Goal: Information Seeking & Learning: Learn about a topic

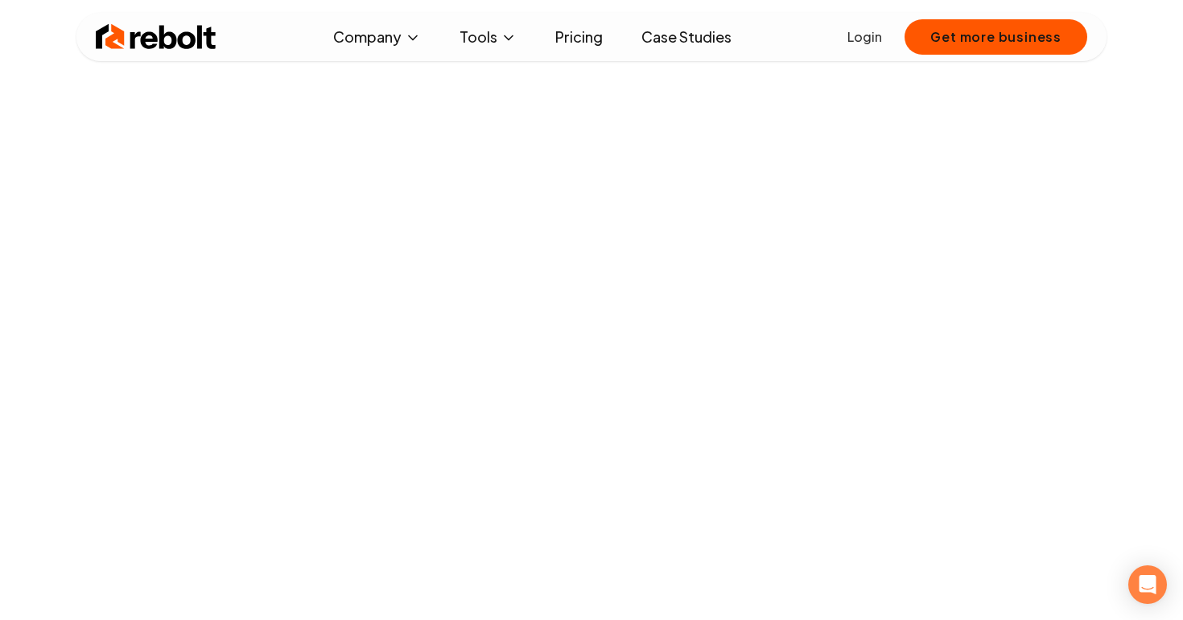
scroll to position [113, 0]
click at [591, 40] on link "Pricing" at bounding box center [578, 37] width 73 height 32
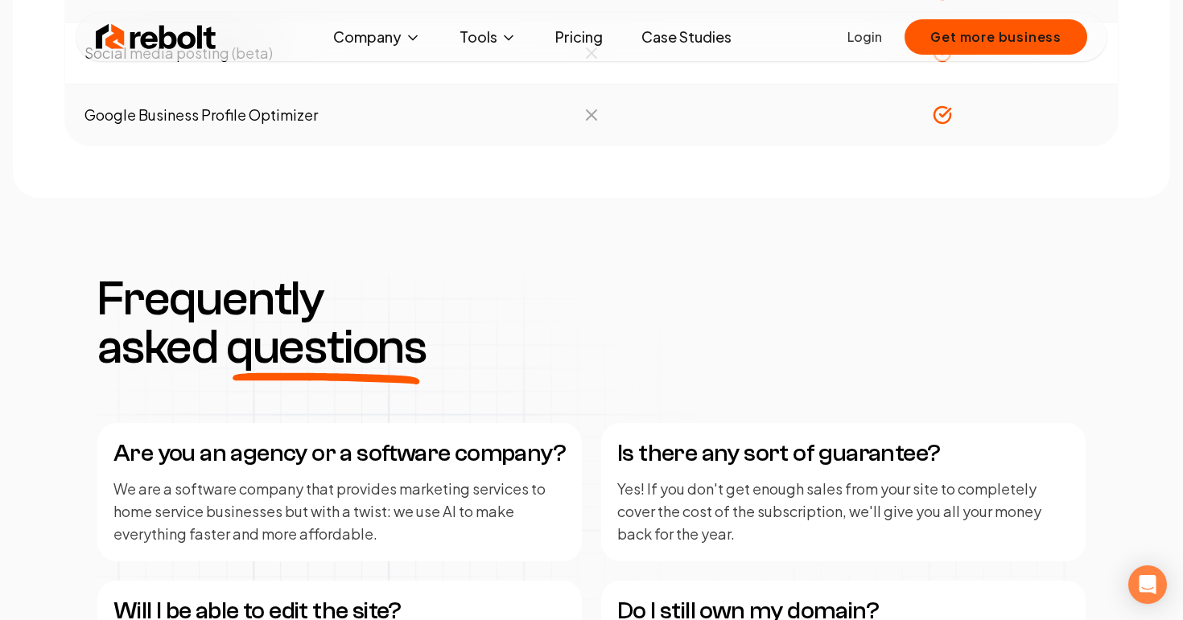
scroll to position [2114, 0]
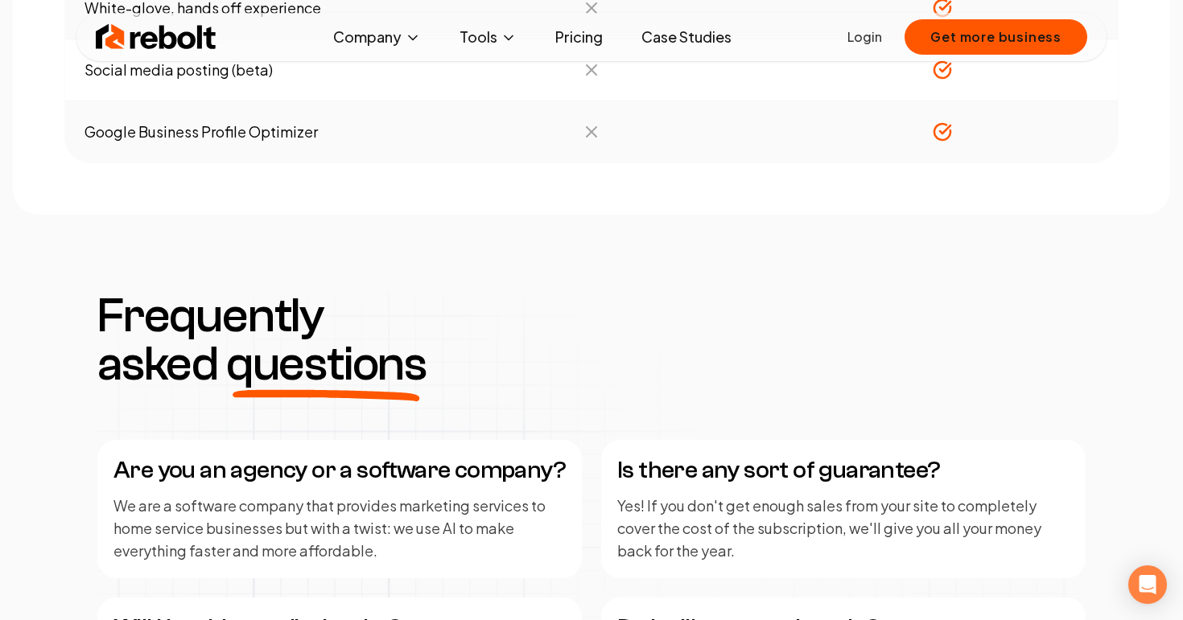
click at [678, 40] on link "Case Studies" at bounding box center [686, 37] width 116 height 32
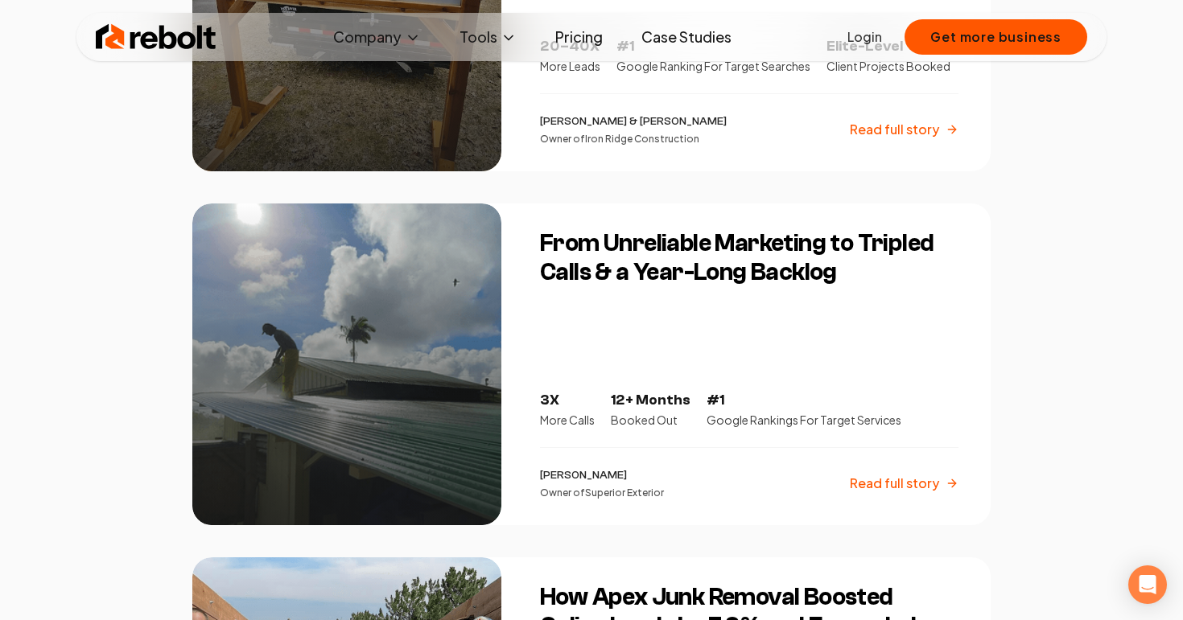
scroll to position [548, 0]
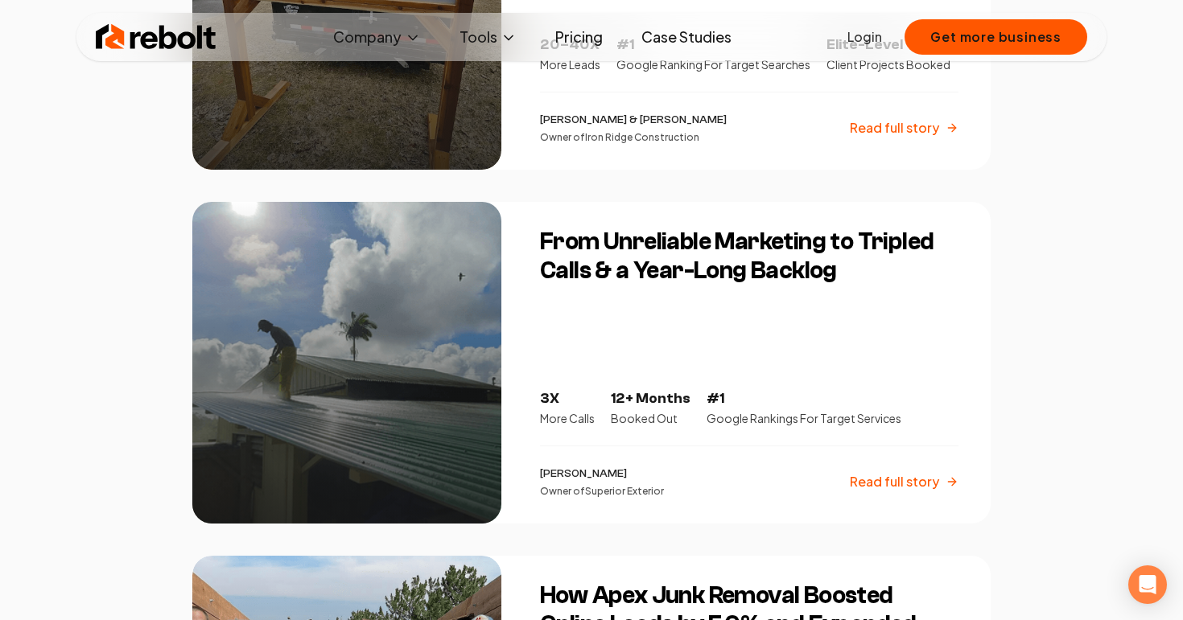
click at [880, 486] on p "Read full story" at bounding box center [894, 481] width 89 height 19
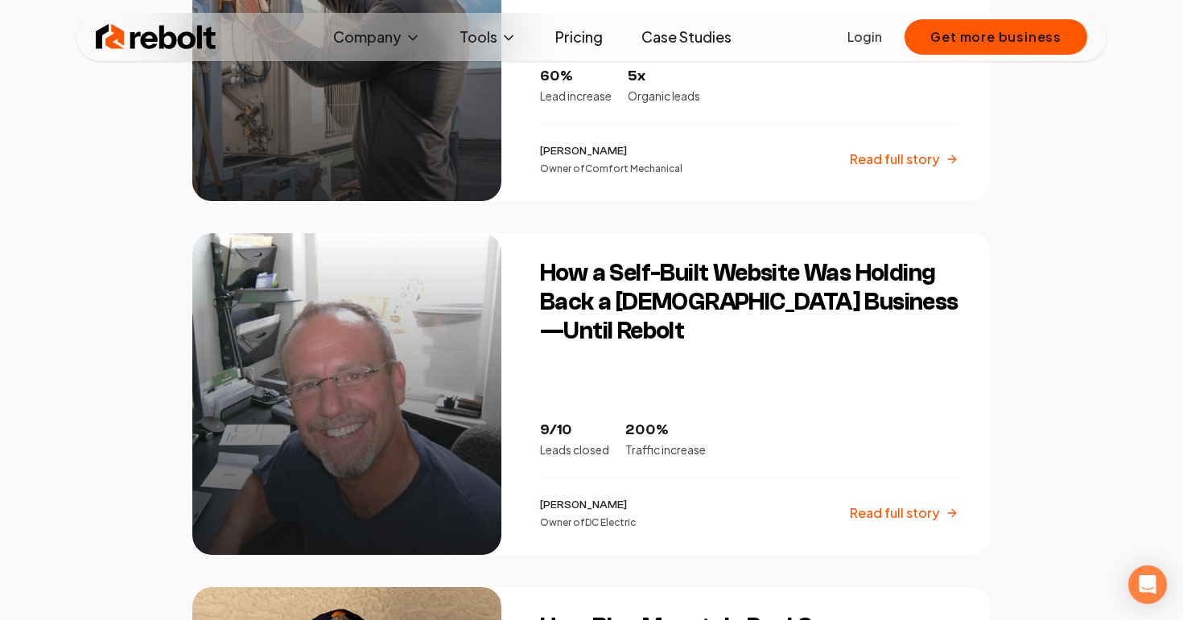
scroll to position [1600, 0]
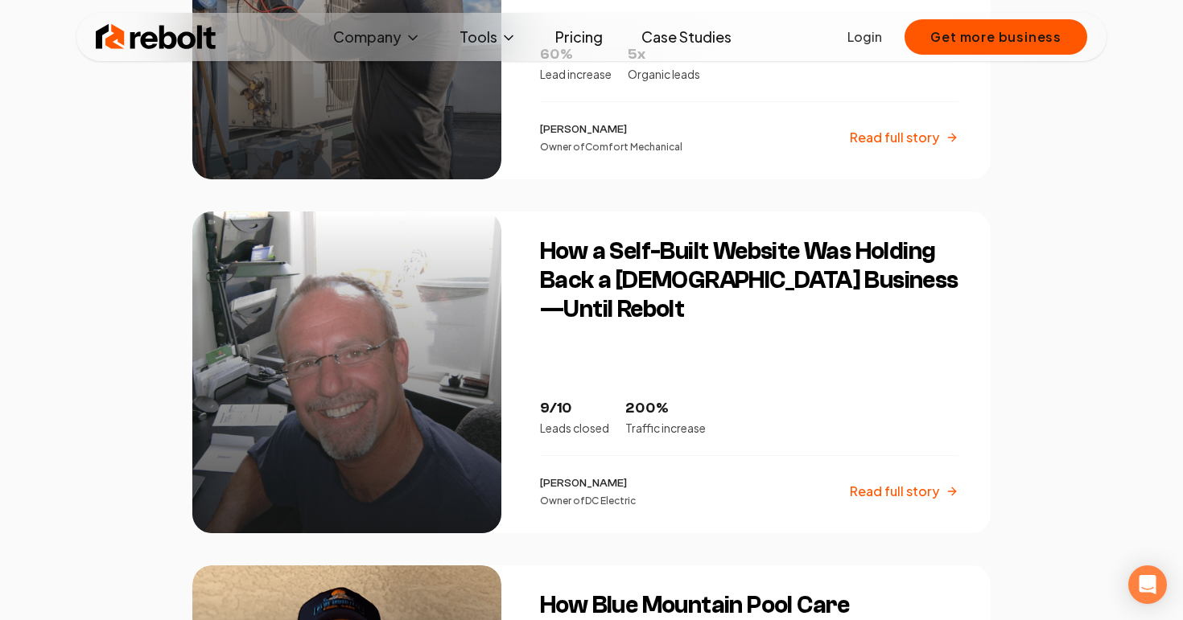
click at [731, 278] on h3 "How a Self-Built Website Was Holding Back a [DEMOGRAPHIC_DATA] Business—Until R…" at bounding box center [749, 280] width 418 height 87
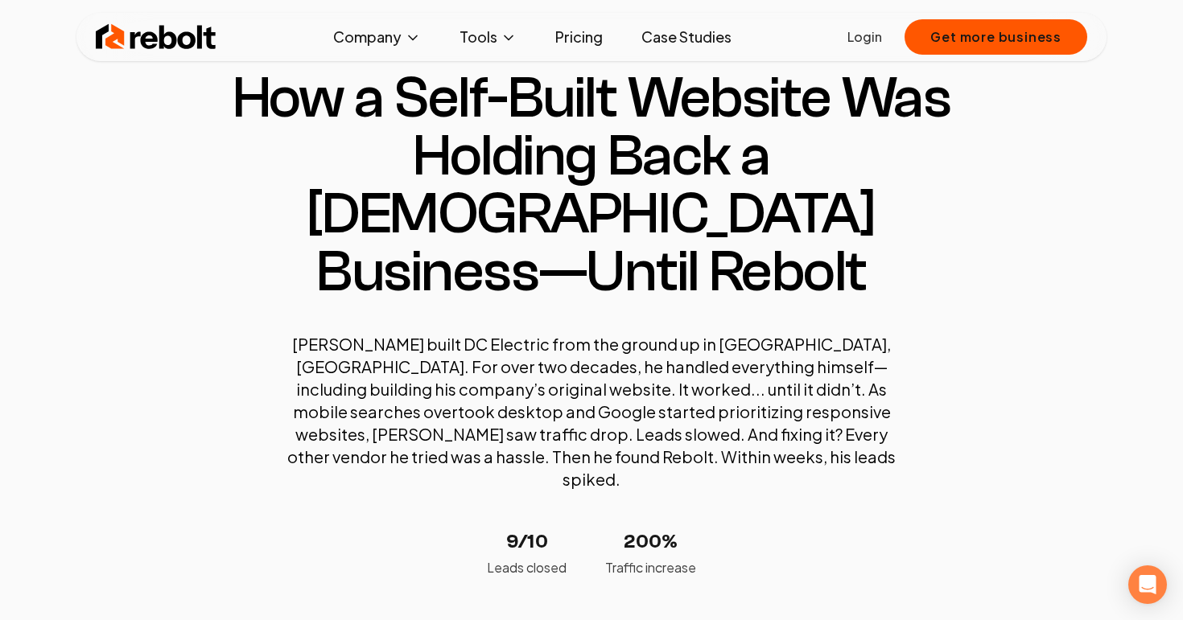
scroll to position [28, 0]
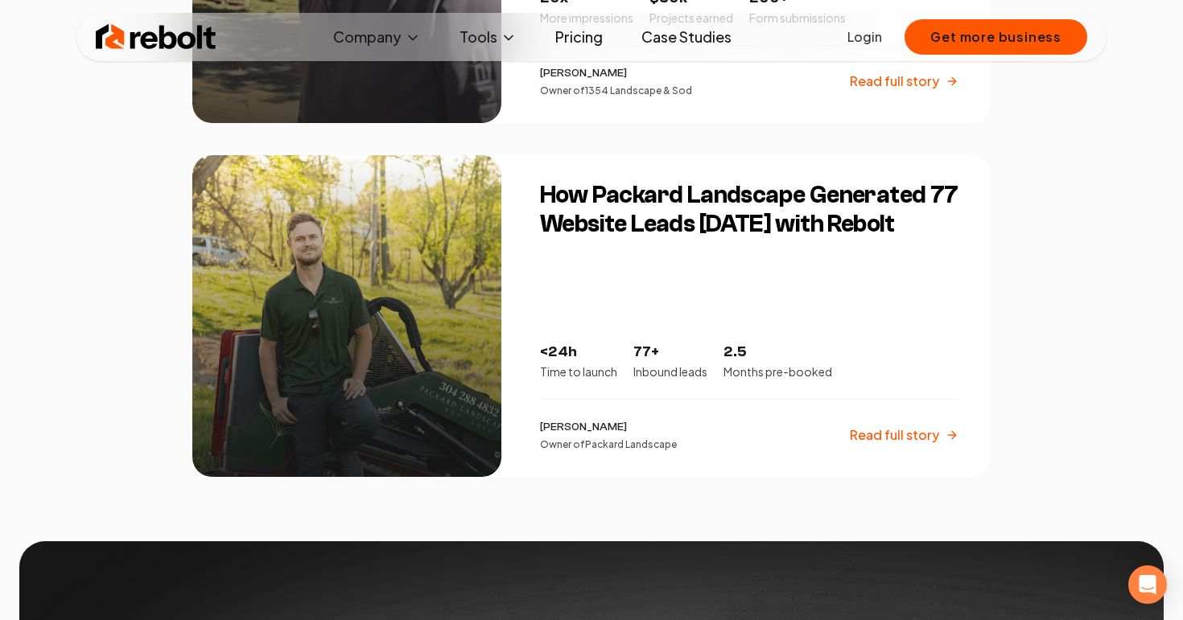
scroll to position [2746, 0]
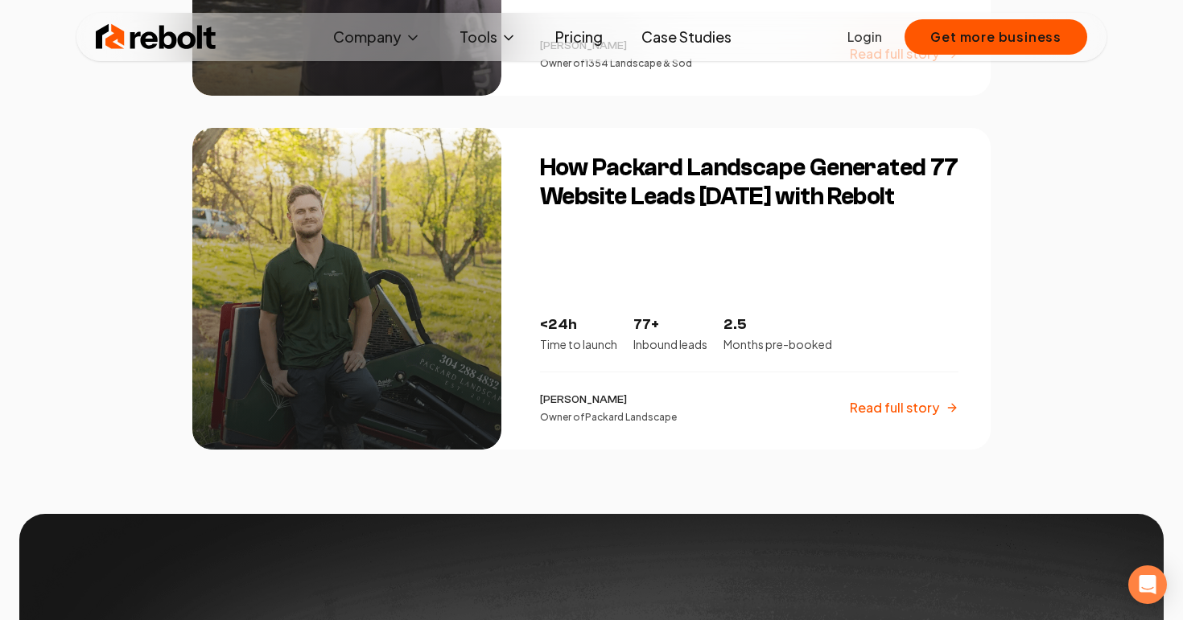
click at [663, 44] on link "Case Studies" at bounding box center [686, 37] width 116 height 32
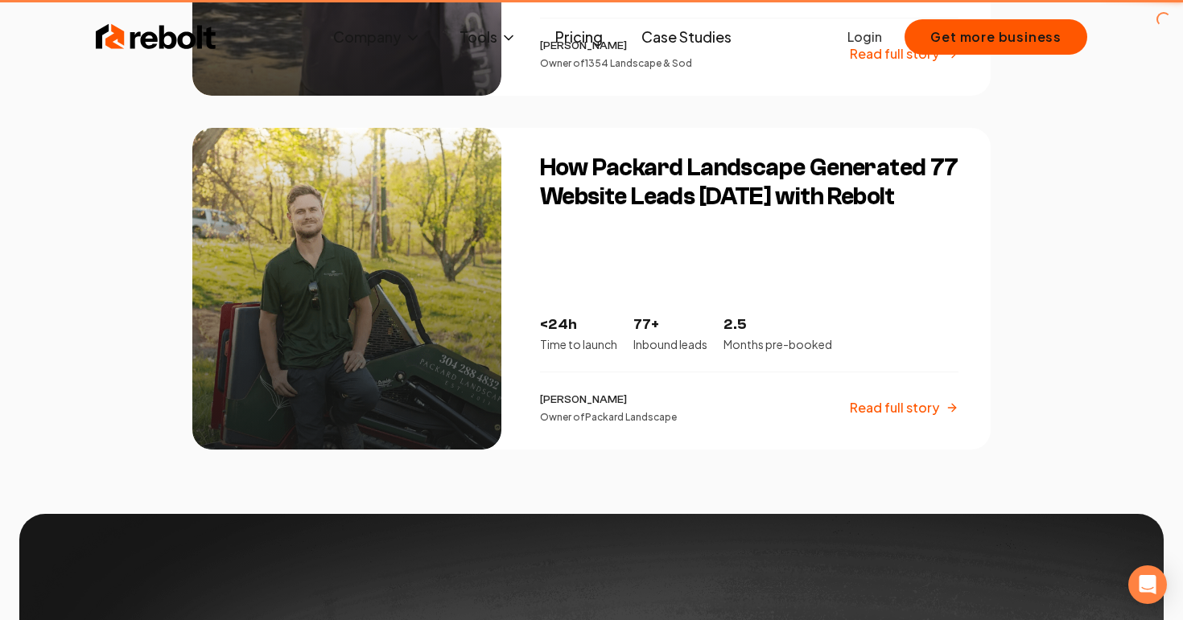
scroll to position [0, 0]
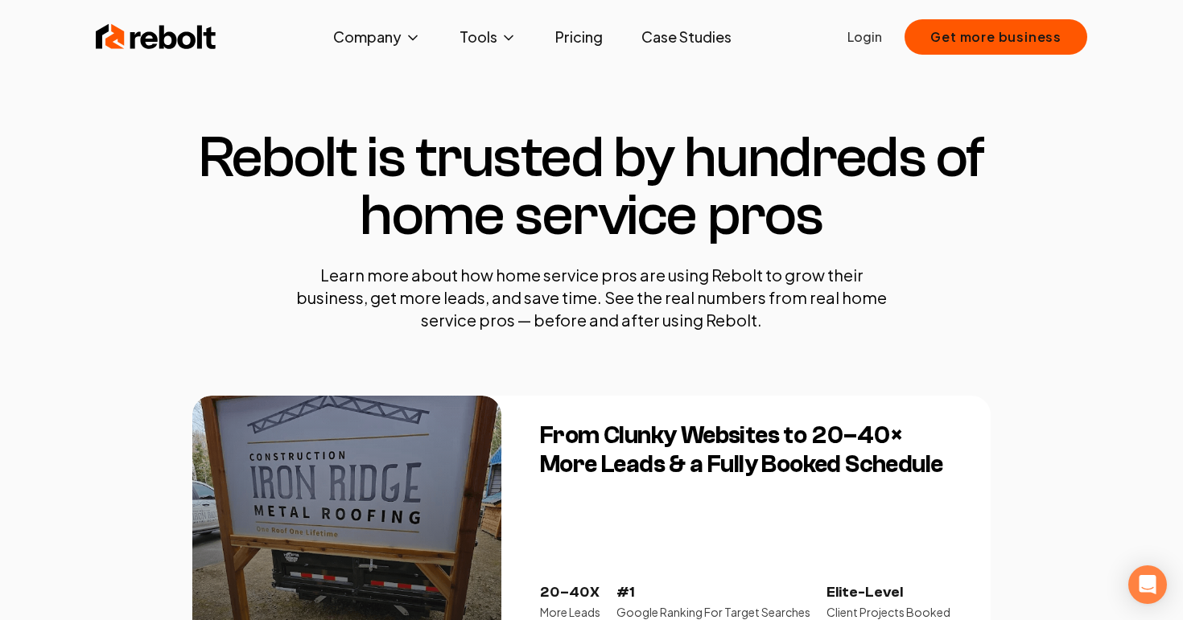
click at [574, 28] on link "Pricing" at bounding box center [578, 37] width 73 height 32
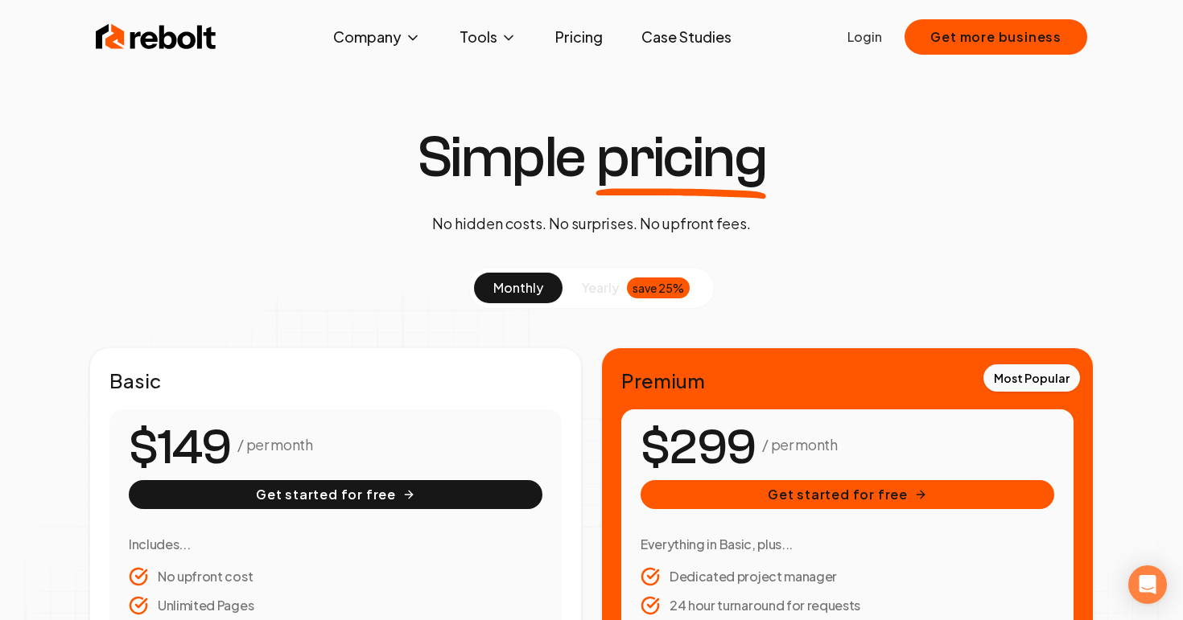
click at [600, 287] on span "yearly" at bounding box center [600, 287] width 37 height 19
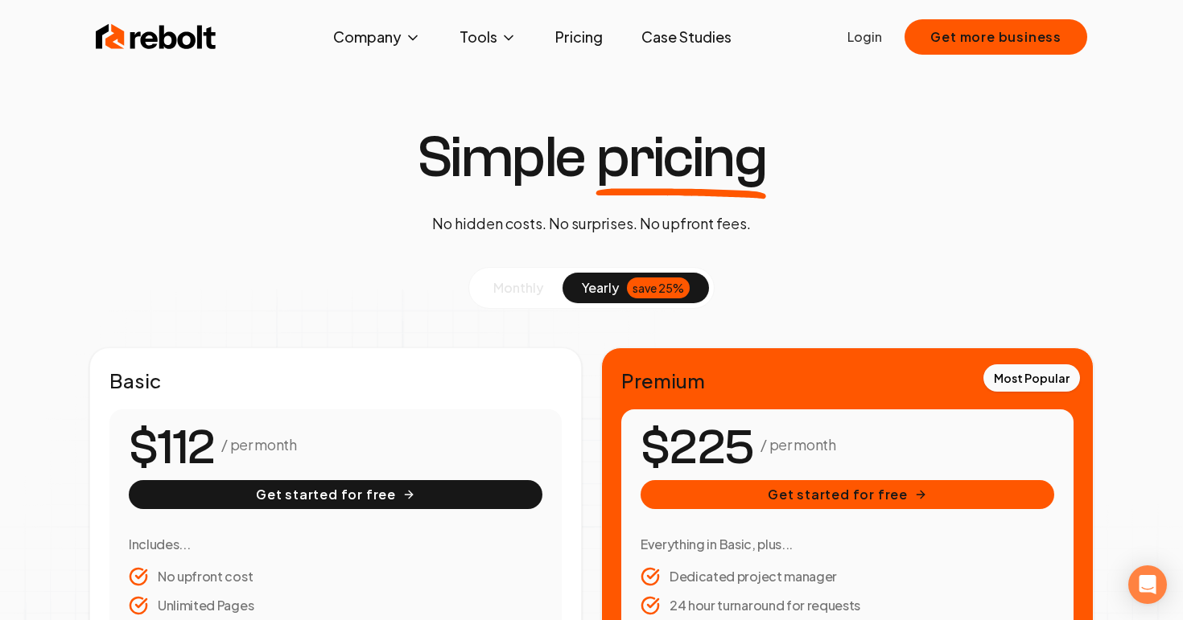
click at [540, 280] on span "monthly" at bounding box center [518, 287] width 50 height 17
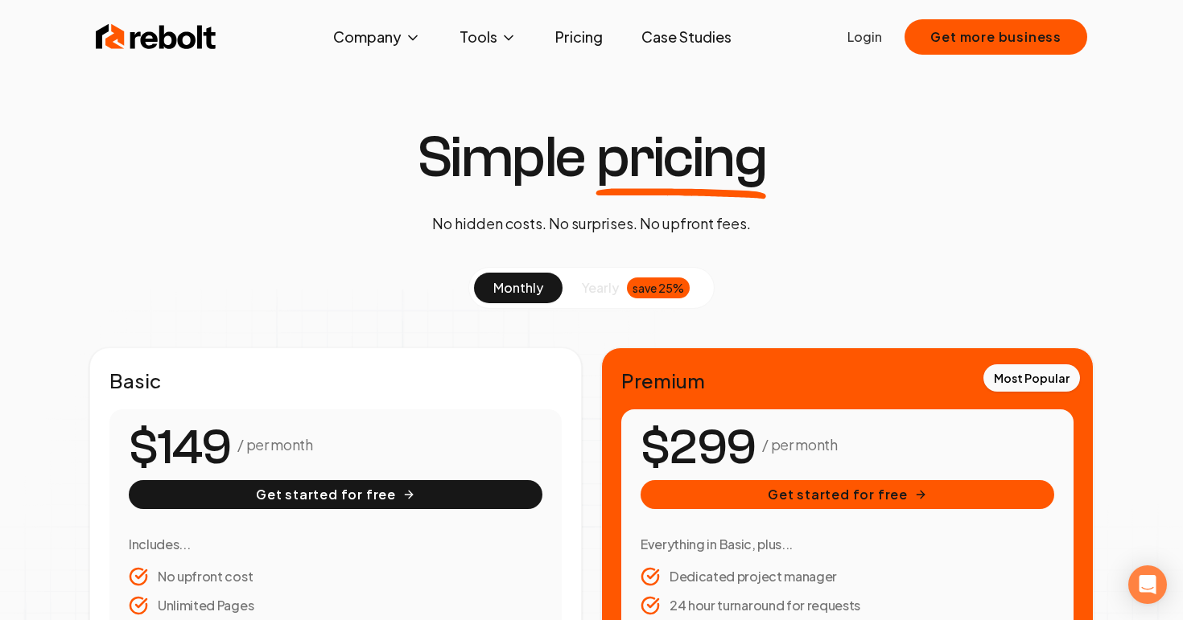
click at [616, 294] on span "yearly" at bounding box center [600, 287] width 37 height 19
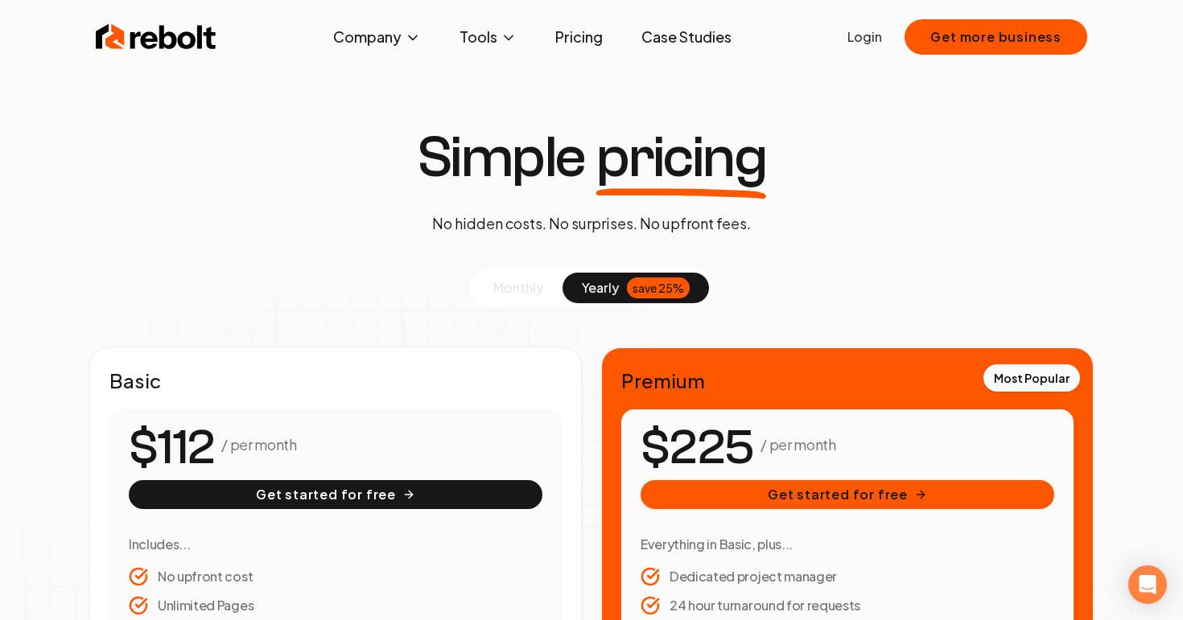
click at [539, 276] on button "monthly" at bounding box center [518, 288] width 89 height 31
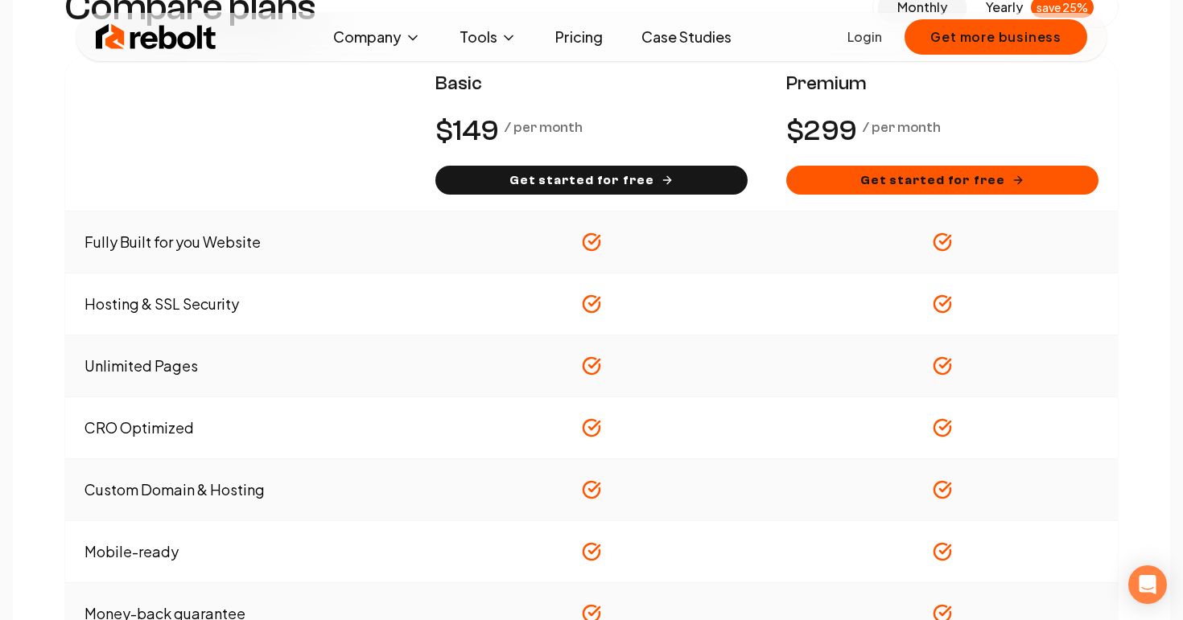
scroll to position [1264, 0]
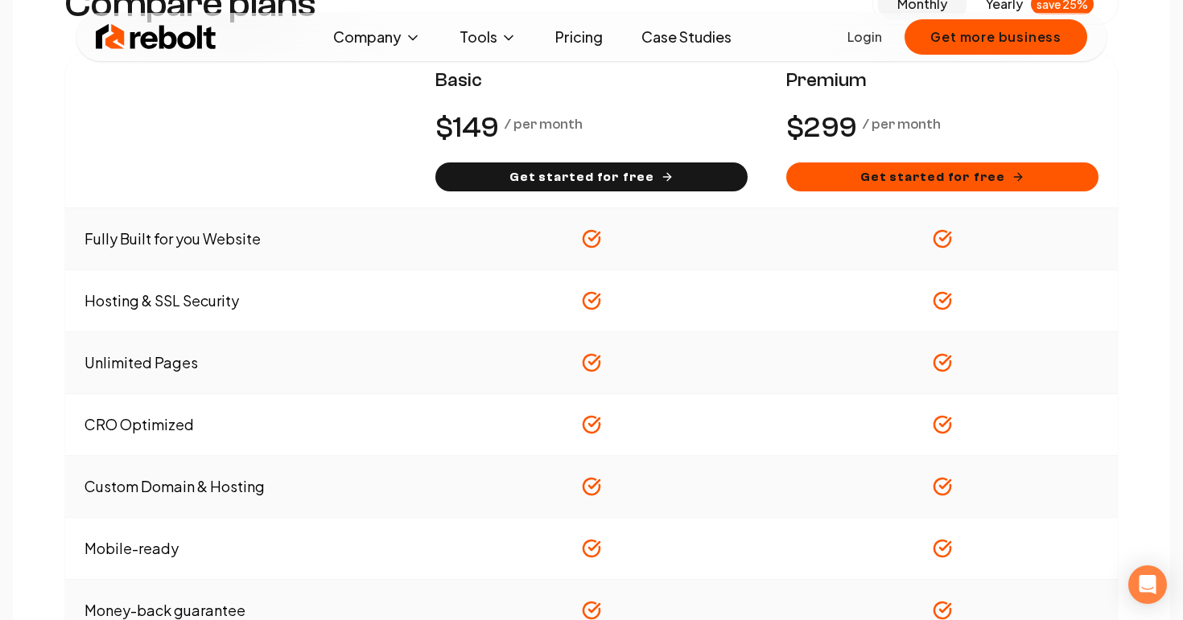
click at [132, 426] on td "CRO Optimized" at bounding box center [240, 425] width 351 height 62
click at [107, 428] on td "CRO Optimized" at bounding box center [240, 425] width 351 height 62
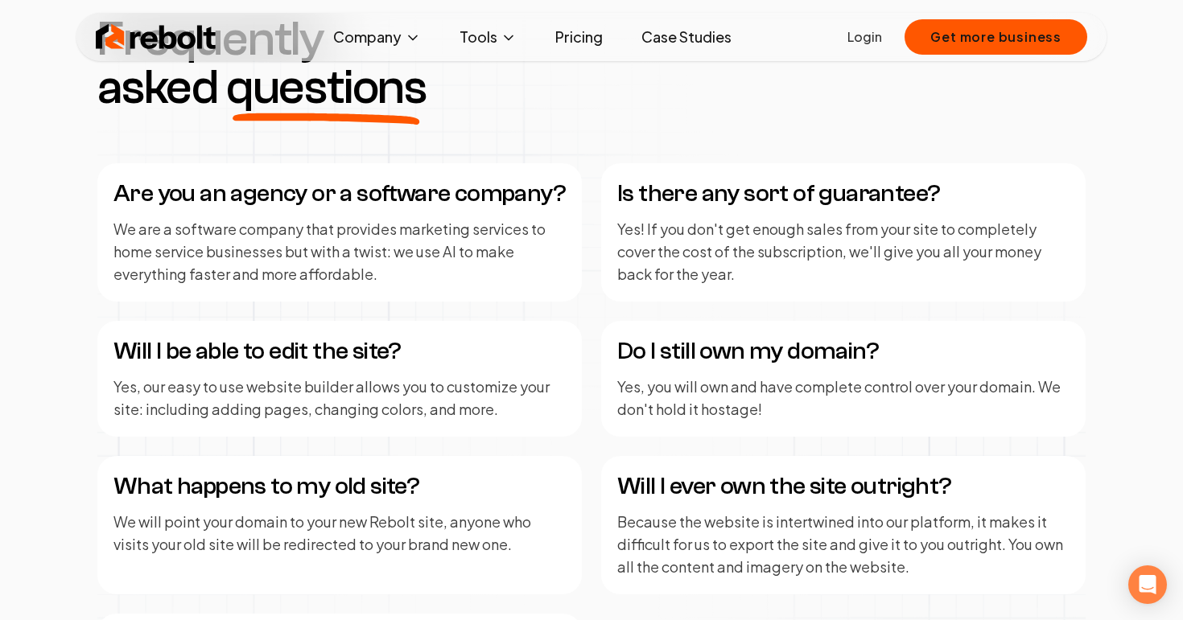
scroll to position [2392, 0]
click at [488, 219] on p "We are a software company that provides marketing services to home service busi…" at bounding box center [339, 251] width 452 height 68
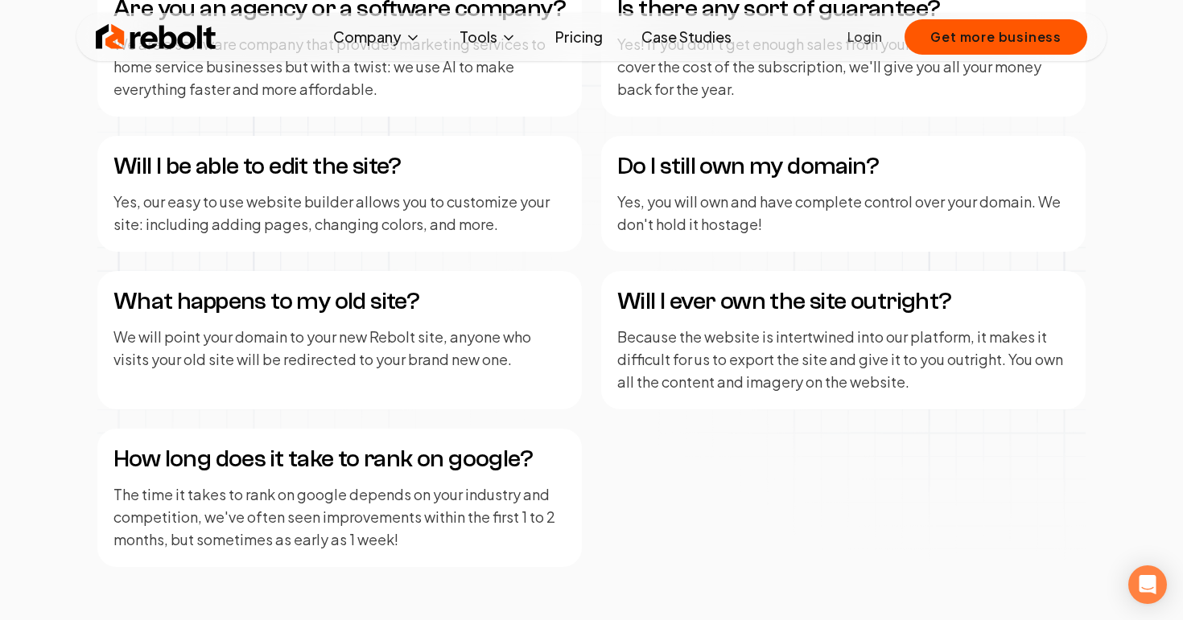
scroll to position [2577, 0]
